Goal: Task Accomplishment & Management: Manage account settings

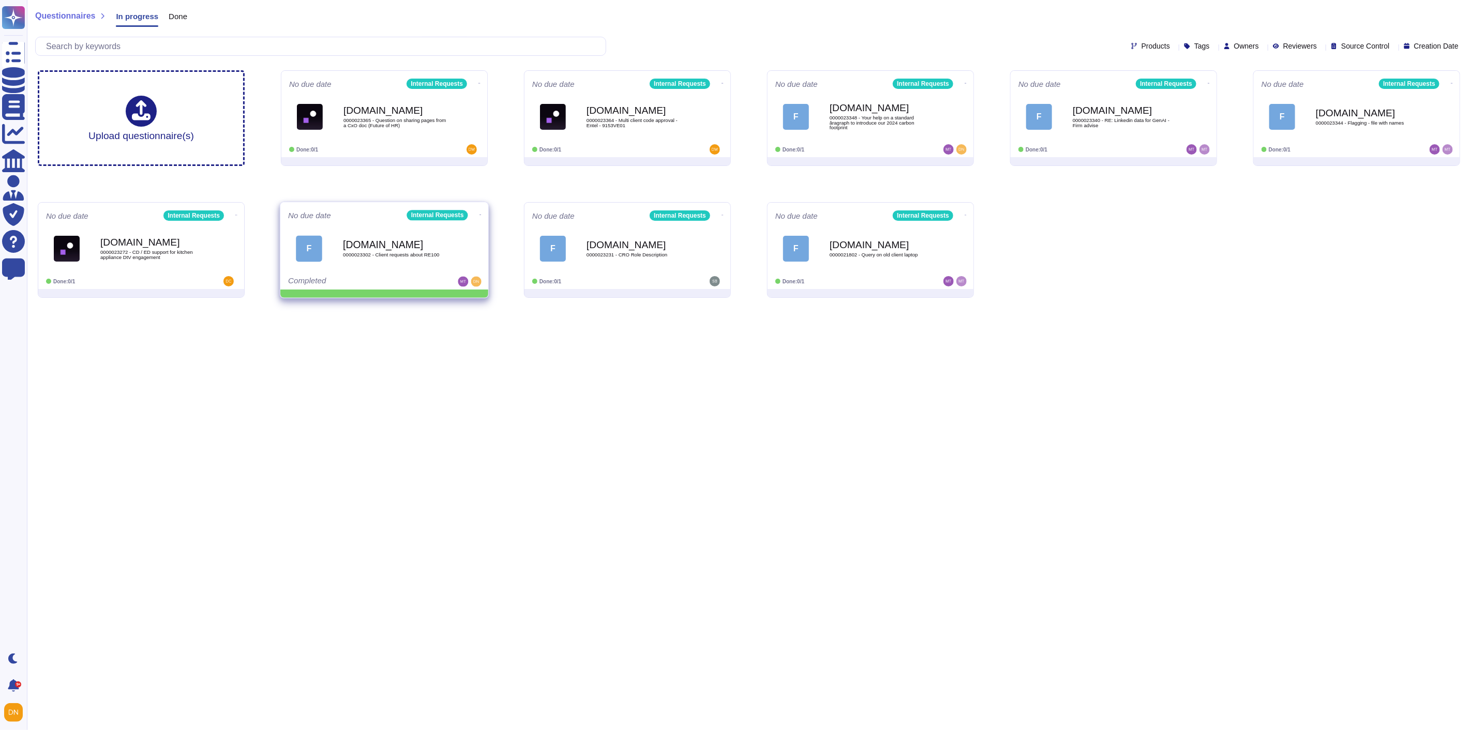
click at [480, 214] on icon at bounding box center [481, 215] width 2 height 3
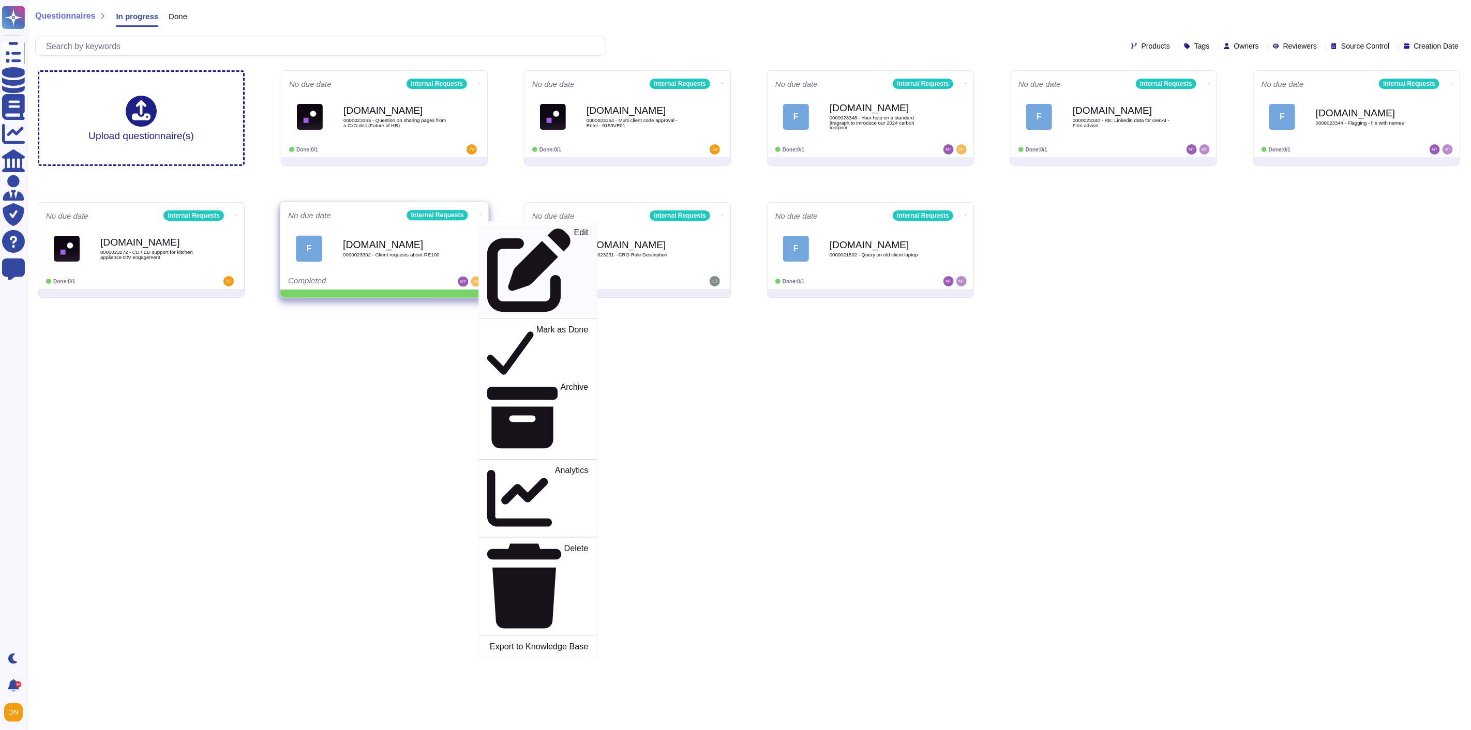
click at [574, 230] on p "Edit" at bounding box center [581, 271] width 14 height 84
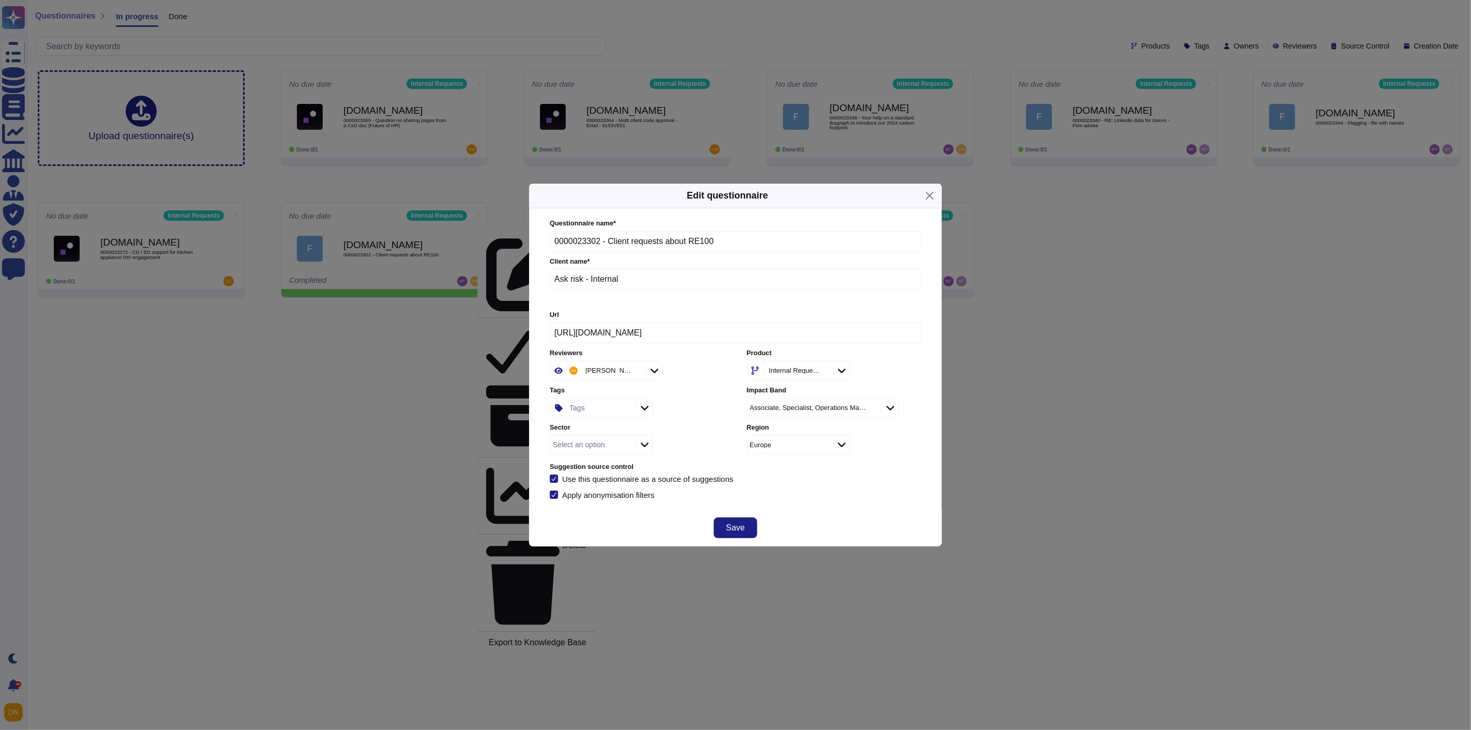
click at [581, 409] on div "Tags" at bounding box center [578, 408] width 16 height 7
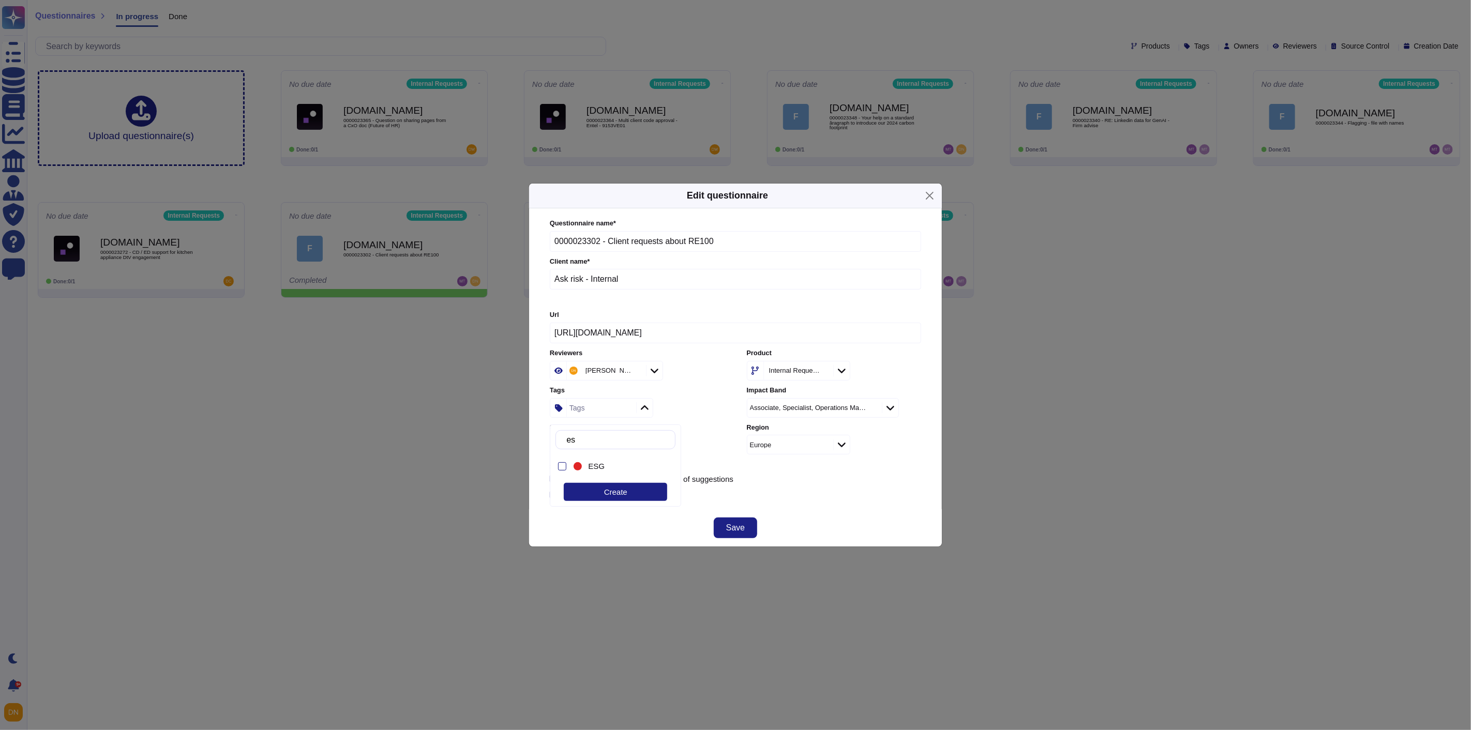
type input "esg"
click at [609, 463] on div "ESG" at bounding box center [624, 466] width 72 height 9
click at [747, 529] on button "Save" at bounding box center [735, 528] width 43 height 21
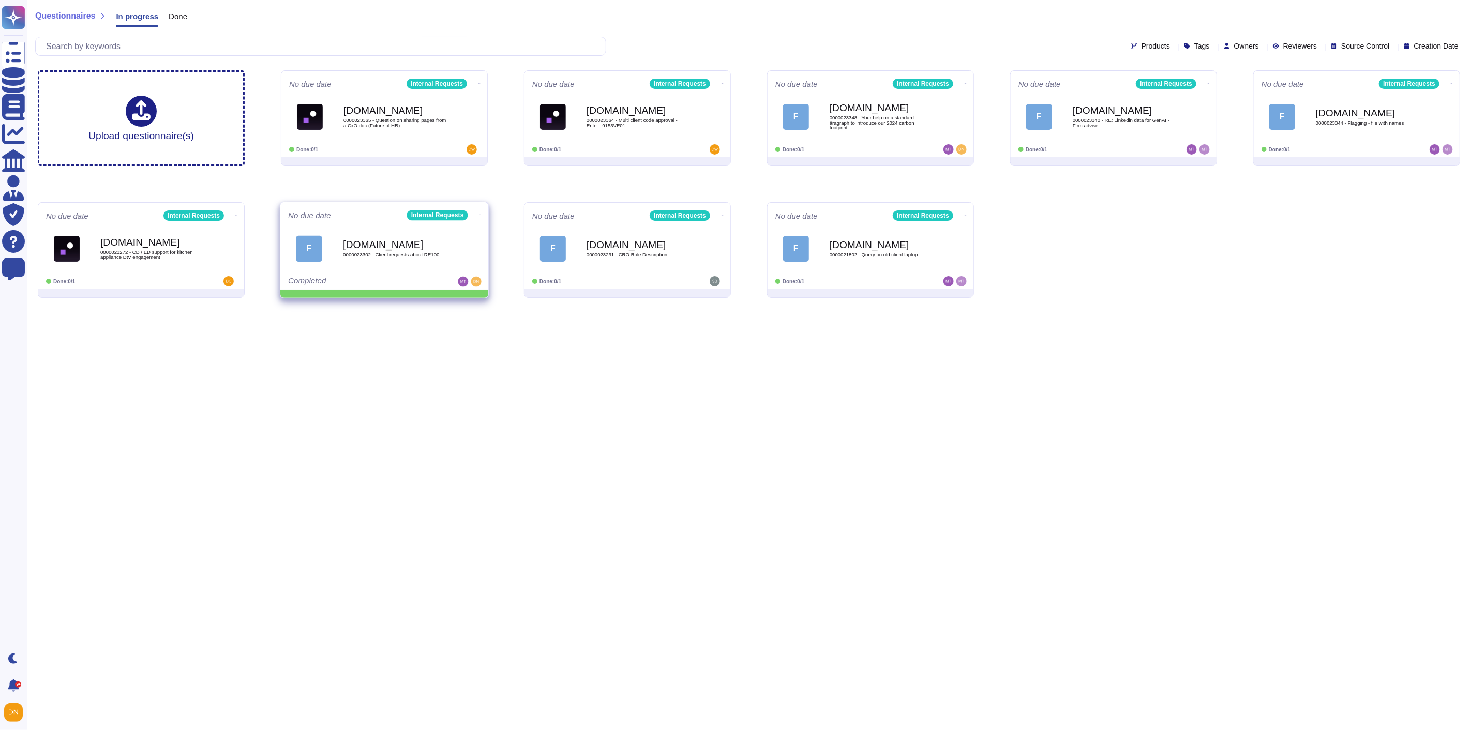
click at [480, 216] on icon at bounding box center [481, 215] width 2 height 3
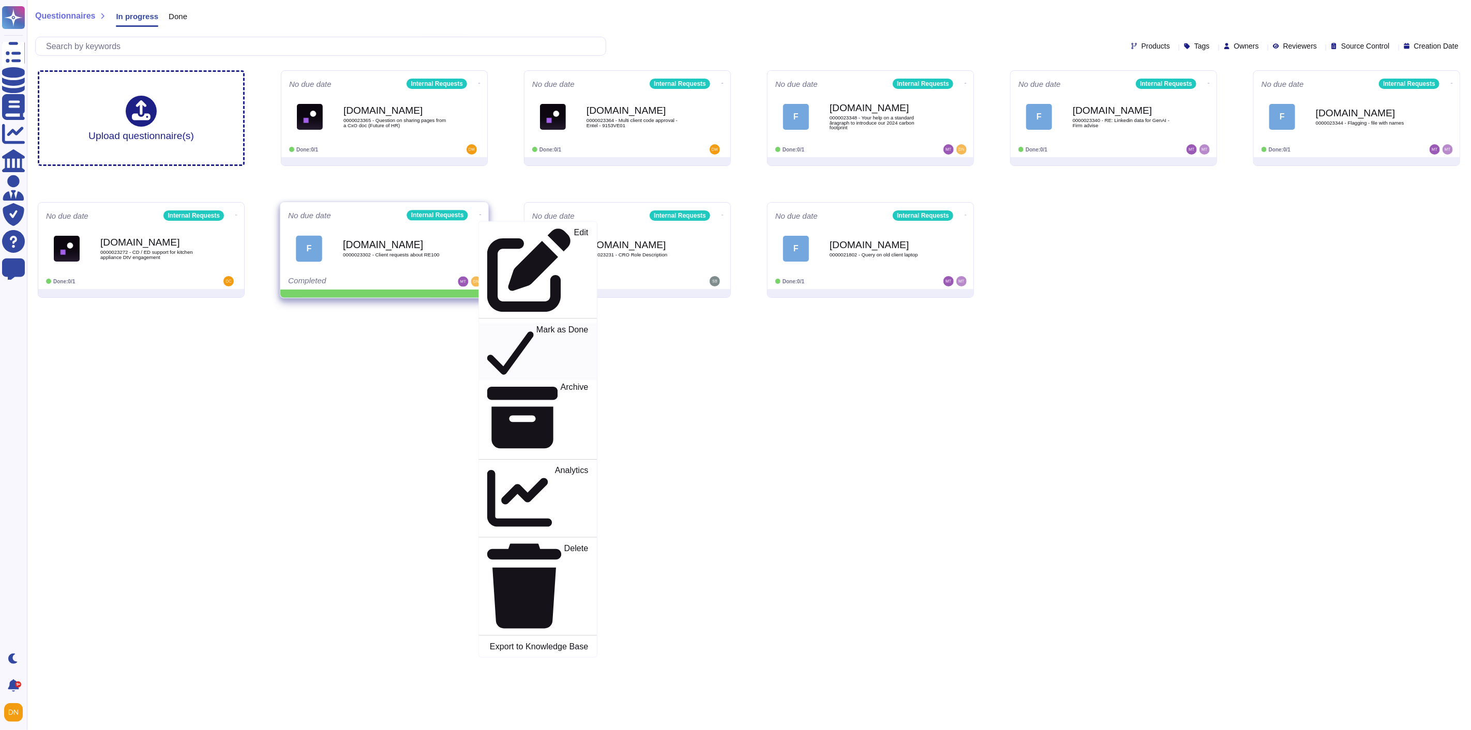
click at [536, 326] on p "Mark as Done" at bounding box center [562, 352] width 52 height 53
